Goal: Obtain resource: Obtain resource

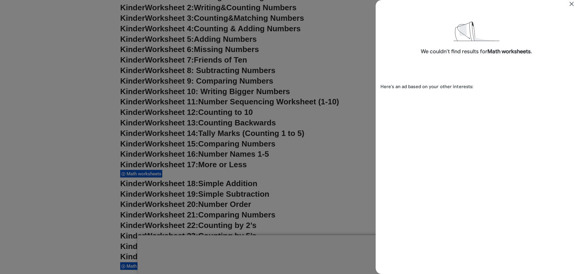
click at [572, 2] on icon "Close" at bounding box center [571, 3] width 7 height 7
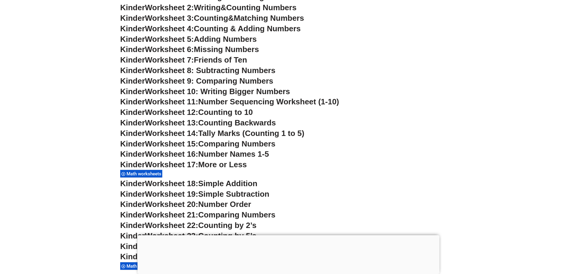
click at [251, 87] on span "Worksheet 10: Writing Bigger Numbers" at bounding box center [217, 91] width 145 height 9
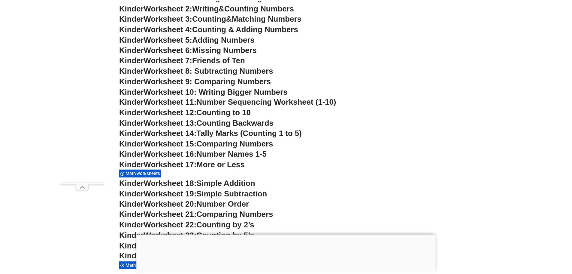
scroll to position [365, 0]
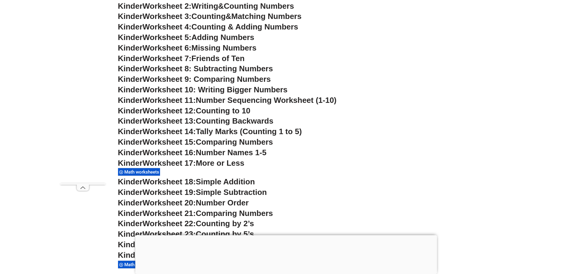
click at [273, 89] on span "Worksheet 10: Writing Bigger Numbers" at bounding box center [215, 89] width 145 height 9
click at [167, 103] on span "Worksheet 11:" at bounding box center [169, 100] width 53 height 9
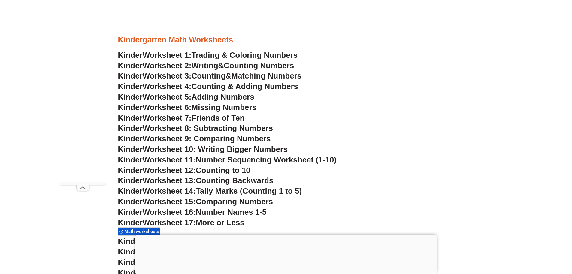
scroll to position [305, 0]
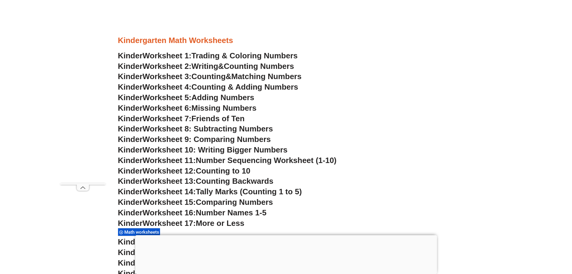
click at [215, 105] on span "Missing Numbers" at bounding box center [224, 107] width 65 height 9
